Goal: Task Accomplishment & Management: Manage account settings

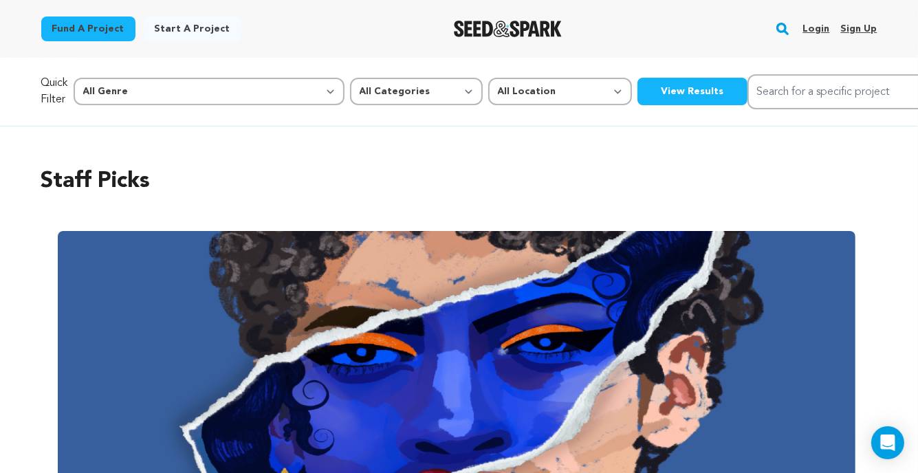
click at [814, 24] on link "Login" at bounding box center [816, 29] width 27 height 22
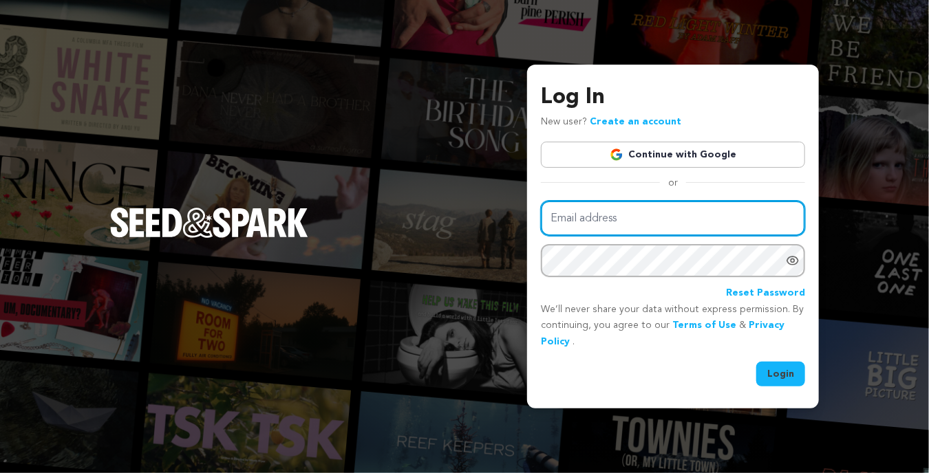
click at [578, 232] on input "Email address" at bounding box center [673, 218] width 264 height 35
click at [638, 222] on input "vincegatt@yahoo.om" at bounding box center [673, 218] width 264 height 35
type input "vincegatt@yahoo.com"
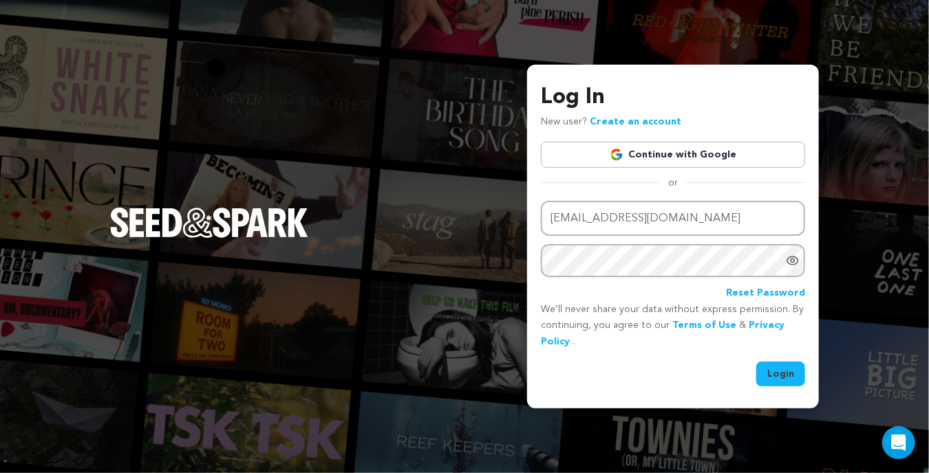
click at [773, 368] on button "Login" at bounding box center [780, 374] width 49 height 25
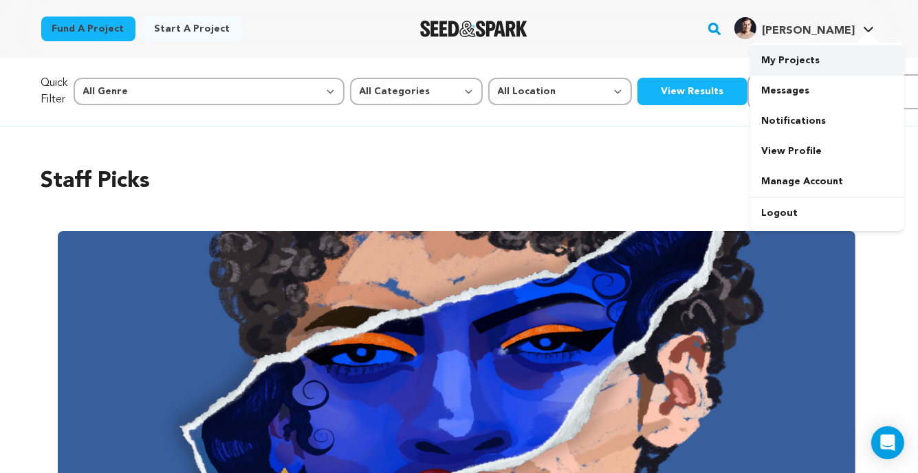
click at [806, 65] on link "My Projects" at bounding box center [827, 60] width 154 height 30
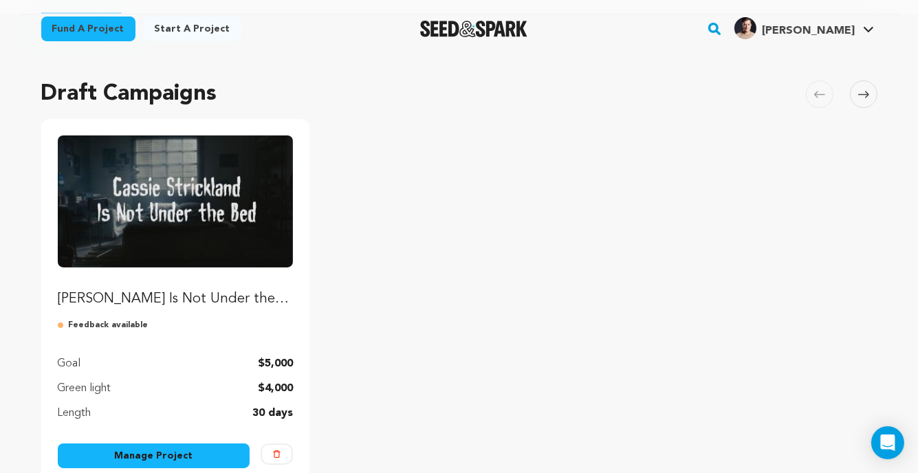
scroll to position [206, 0]
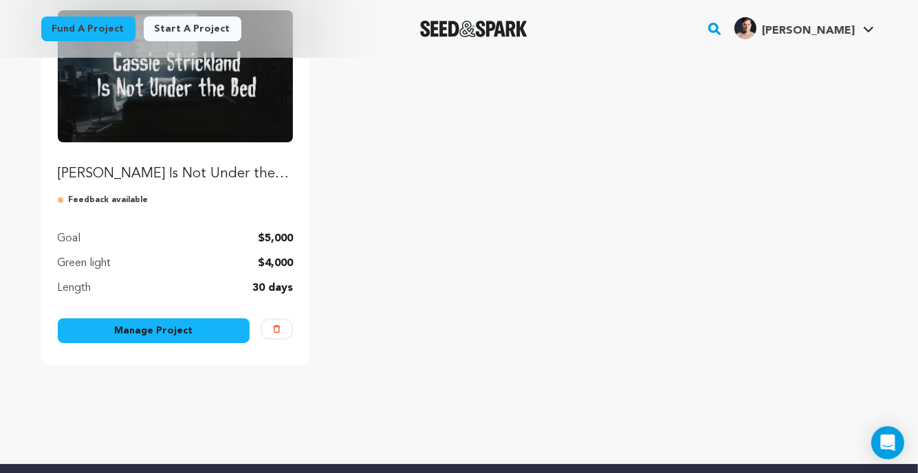
click at [117, 329] on link "Manage Project" at bounding box center [154, 330] width 193 height 25
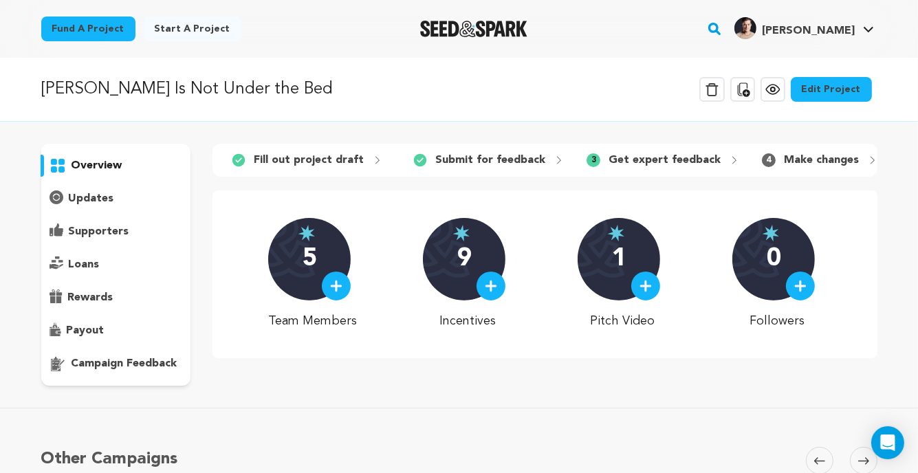
click at [118, 362] on p "campaign feedback" at bounding box center [125, 364] width 106 height 17
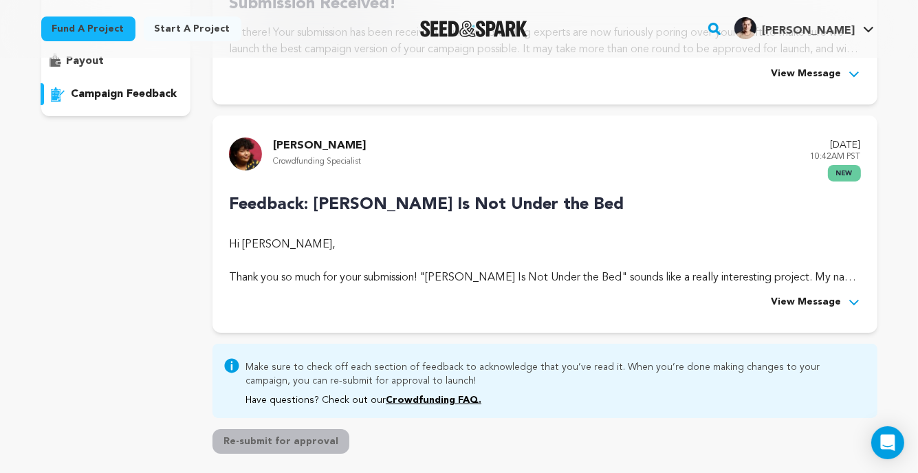
scroll to position [275, 0]
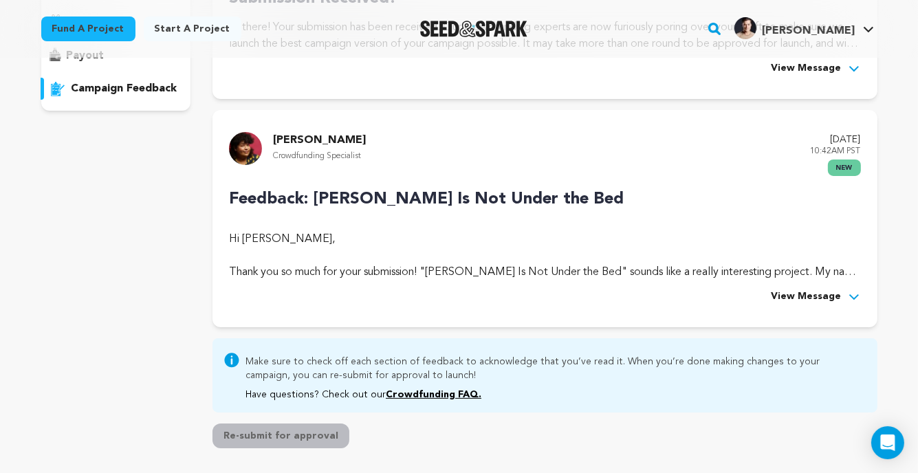
click at [839, 292] on span "View Message" at bounding box center [807, 297] width 70 height 17
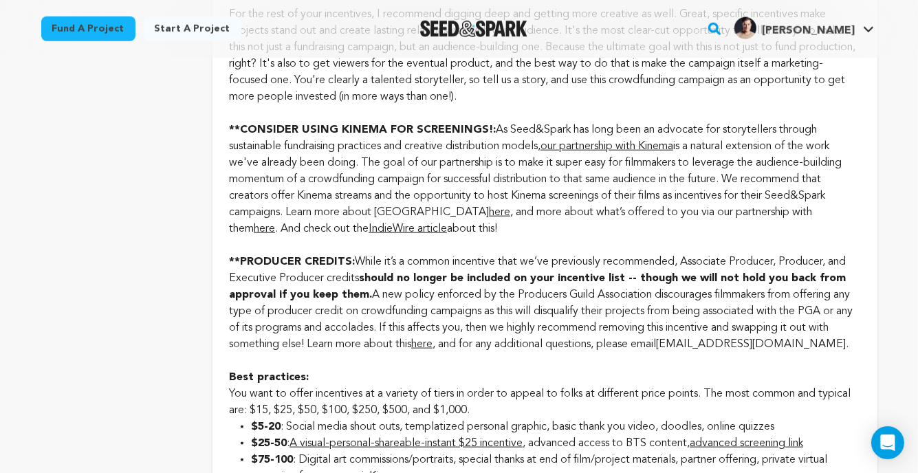
scroll to position [1376, 0]
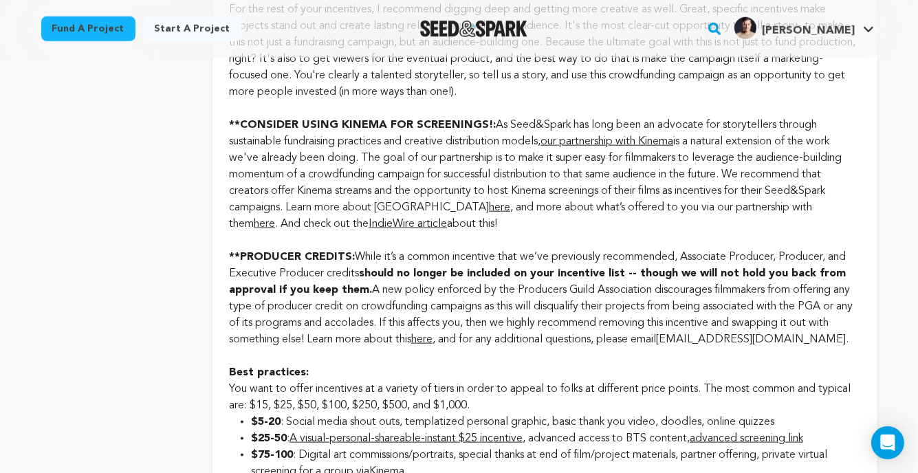
click at [254, 230] on link "here" at bounding box center [264, 224] width 21 height 11
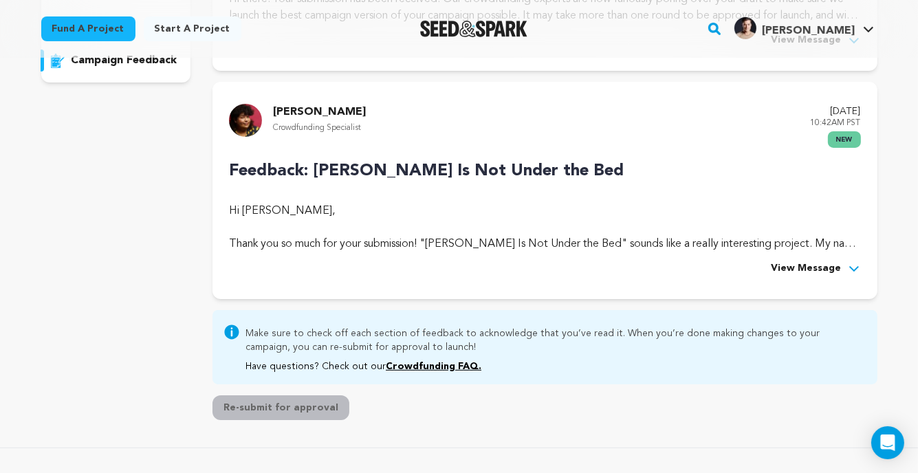
scroll to position [304, 0]
click at [783, 270] on span "View Message" at bounding box center [807, 268] width 70 height 17
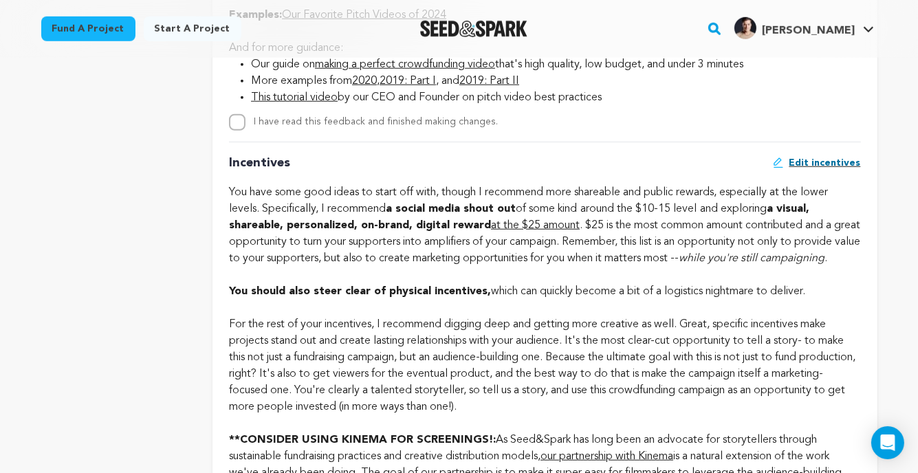
scroll to position [1267, 0]
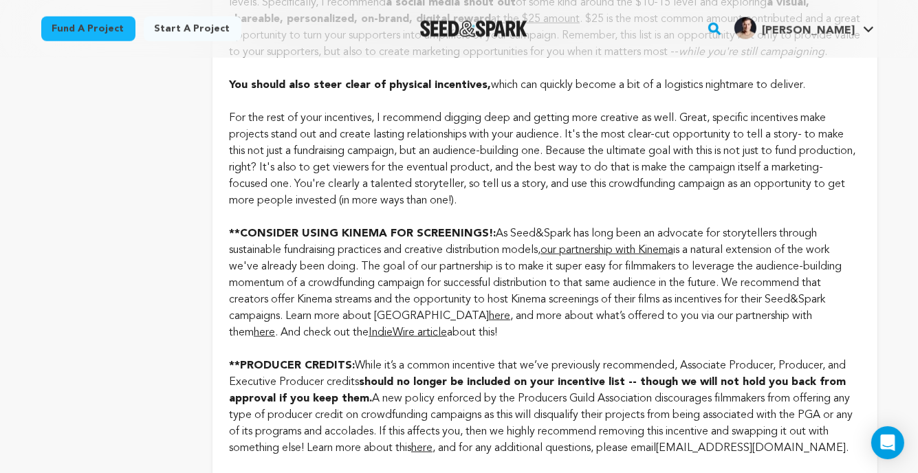
click at [493, 322] on link "here" at bounding box center [499, 316] width 21 height 11
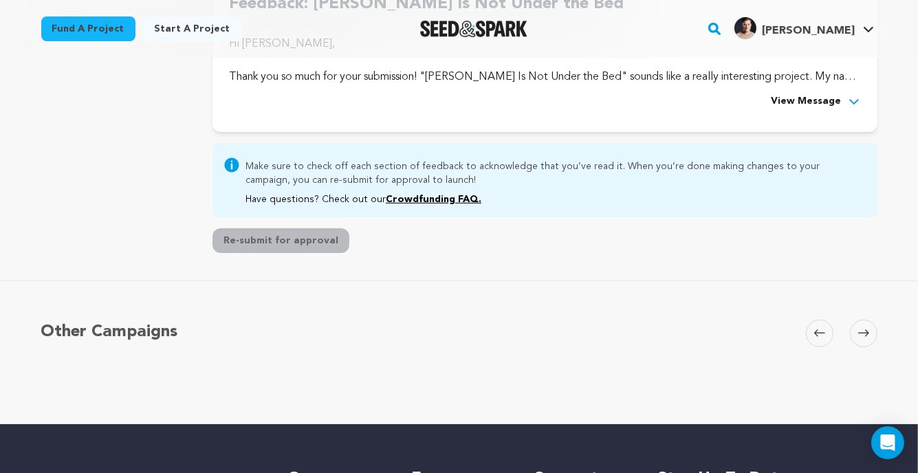
scroll to position [446, 0]
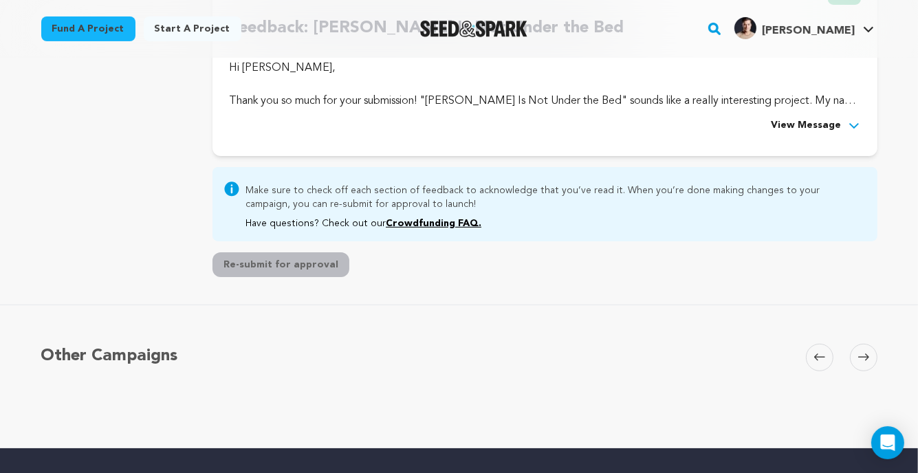
click at [783, 126] on span "View Message" at bounding box center [807, 126] width 70 height 17
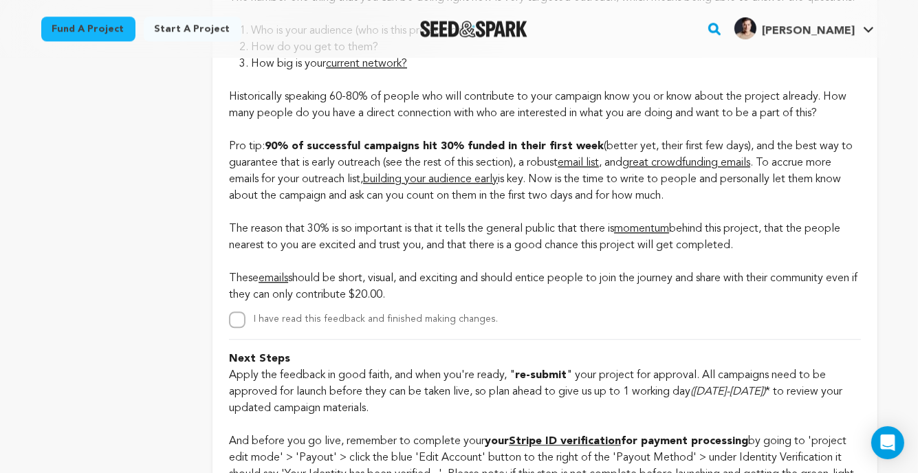
scroll to position [3266, 0]
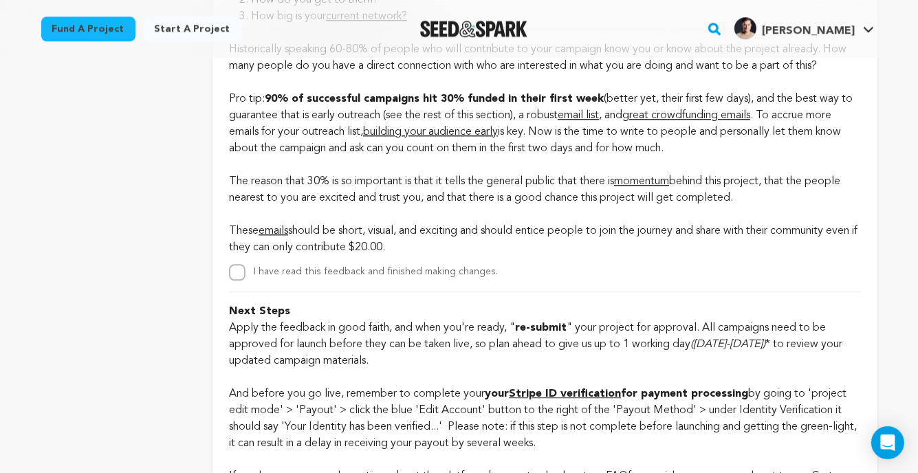
click at [677, 121] on span "great crowdfunding emails" at bounding box center [686, 115] width 128 height 11
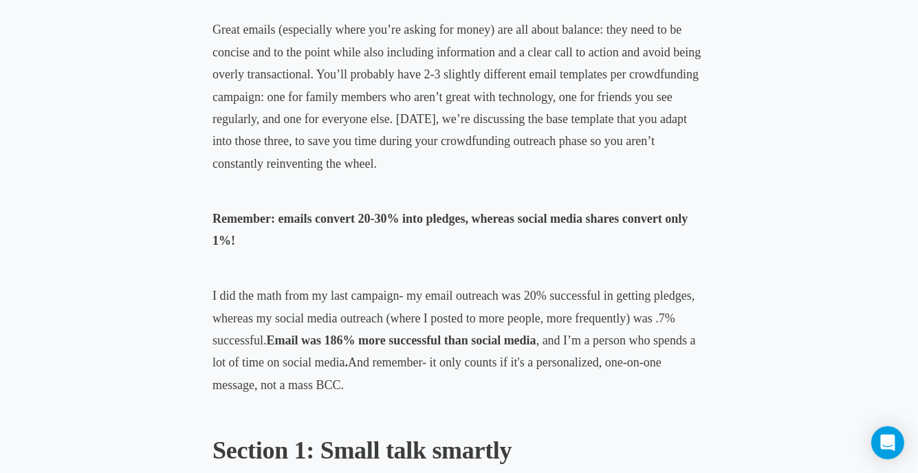
scroll to position [757, 0]
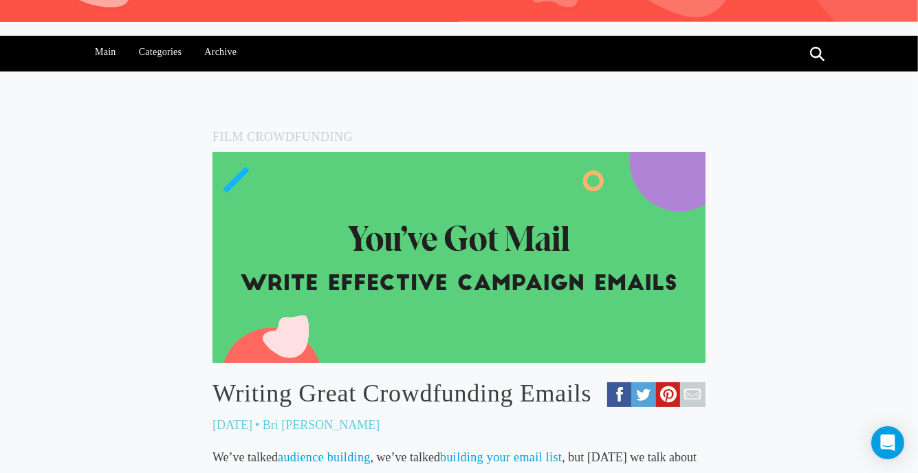
scroll to position [0, 0]
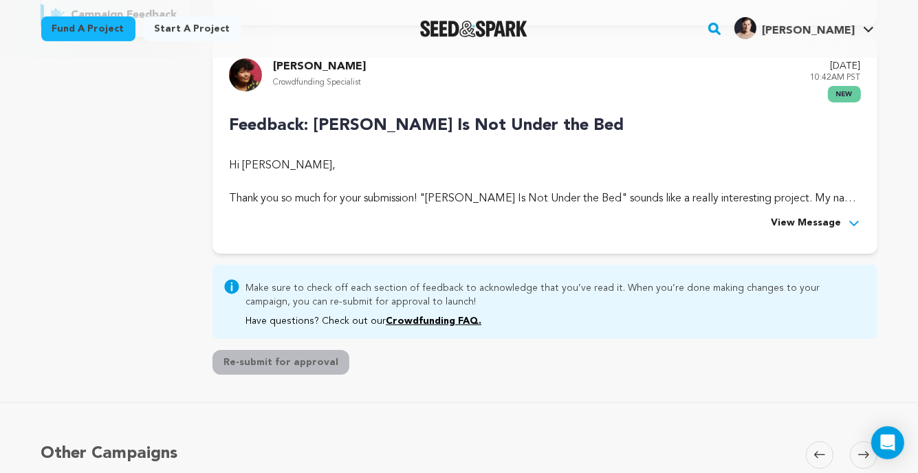
scroll to position [235, 0]
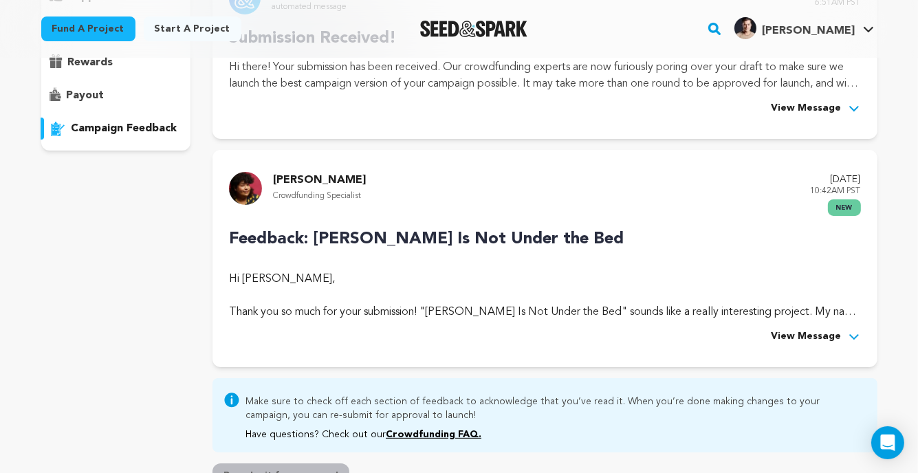
click at [803, 335] on span "View Message" at bounding box center [807, 337] width 70 height 17
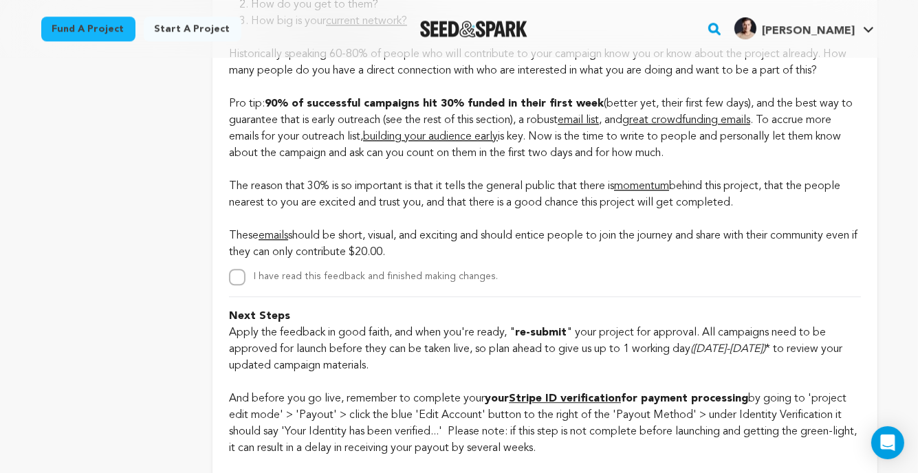
scroll to position [2918, 0]
